Goal: Find specific page/section

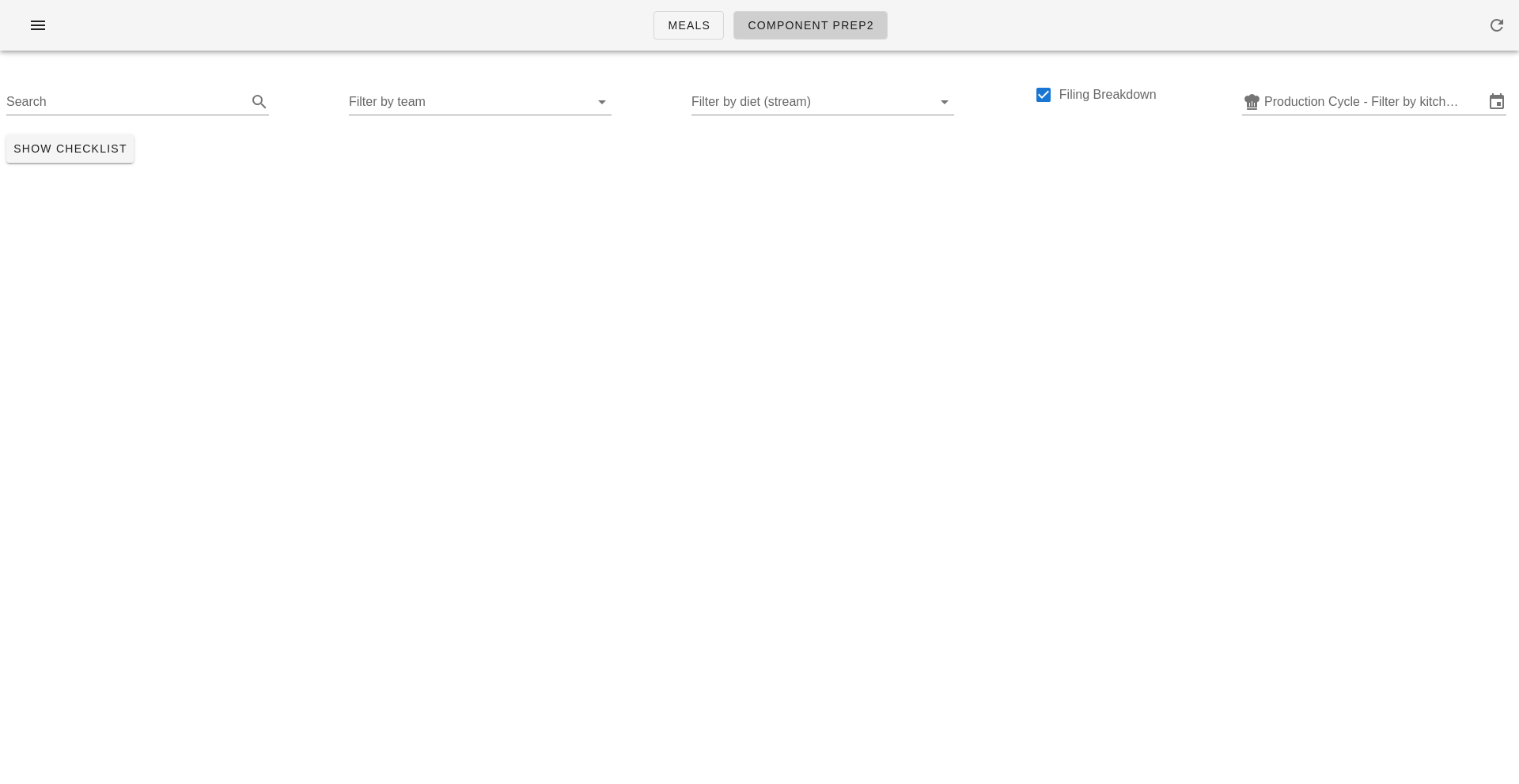
click at [84, 94] on input "Search" at bounding box center [124, 101] width 238 height 25
type input "lentil"
click at [1391, 89] on input "text" at bounding box center [1374, 101] width 220 height 25
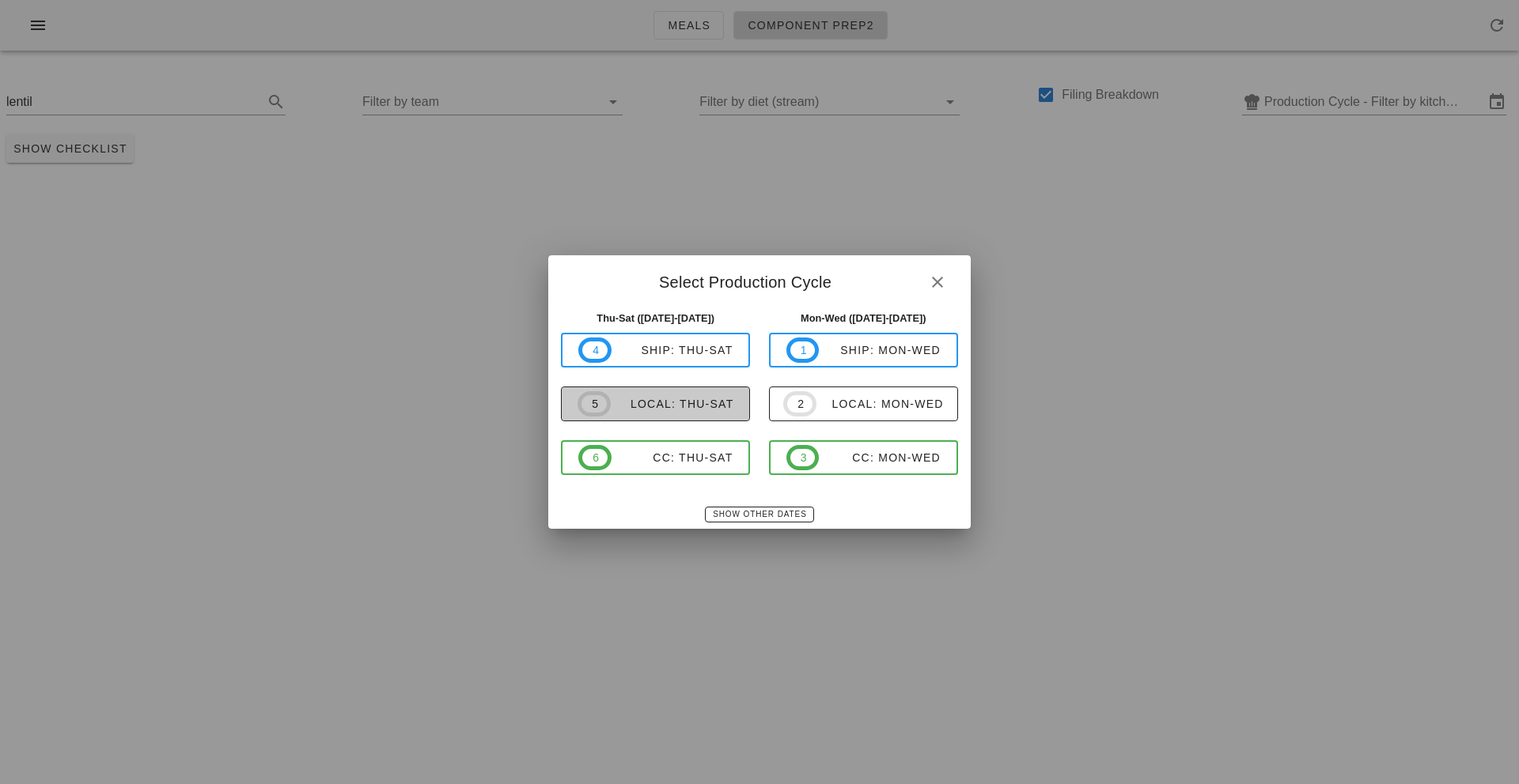
click at [693, 406] on div "local: Thu-Sat" at bounding box center [672, 403] width 123 height 13
type input "local: Thu-Sat ([DATE]-[DATE])"
